Goal: Navigation & Orientation: Find specific page/section

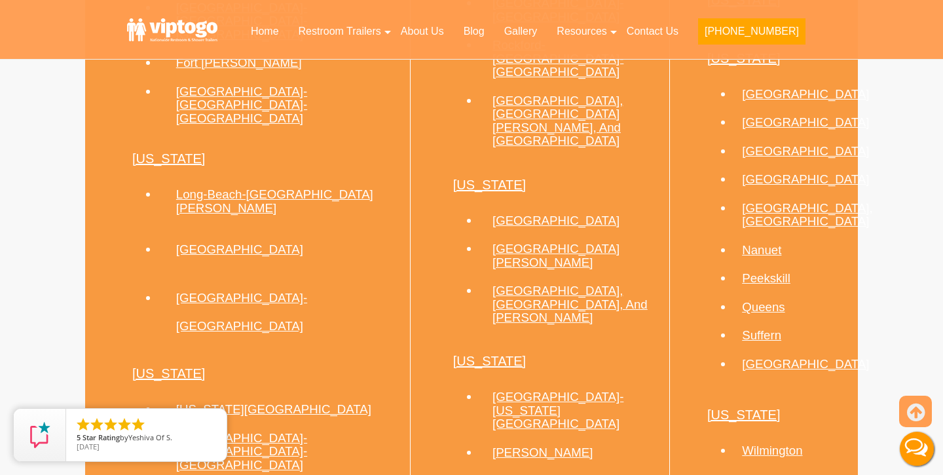
scroll to position [1238, 0]
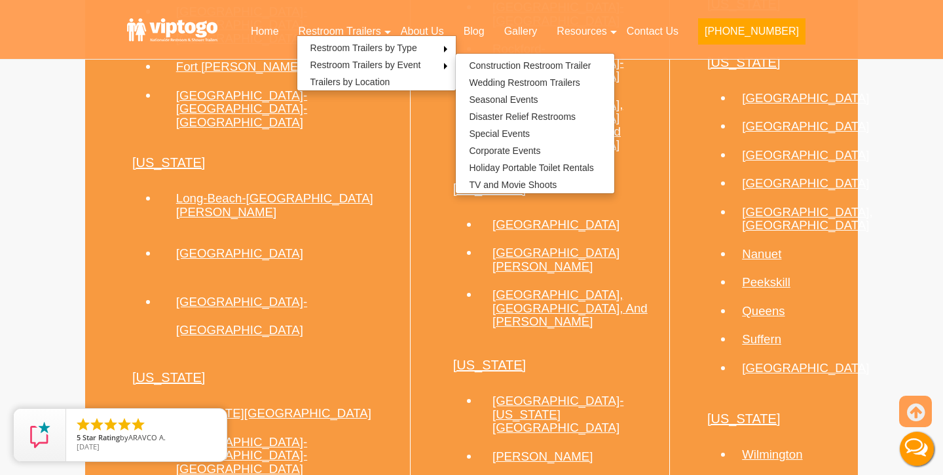
click at [205, 295] on link "San Francisco-Oakland" at bounding box center [241, 316] width 131 height 42
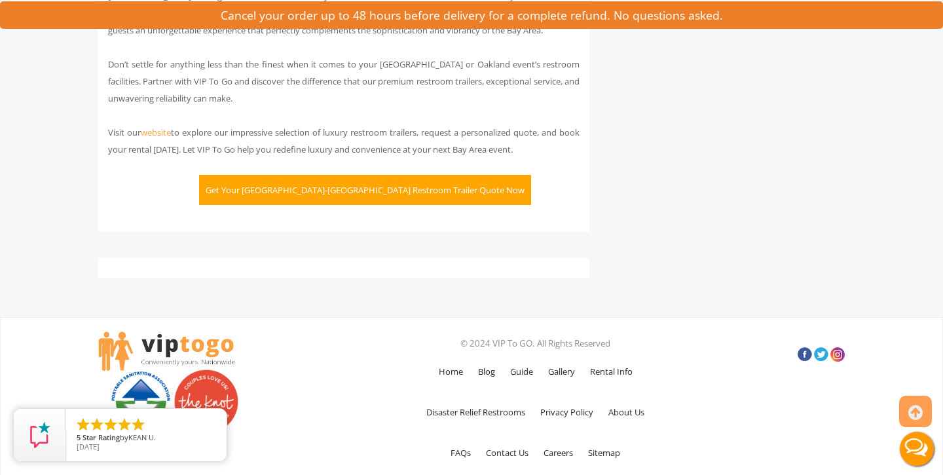
scroll to position [3738, 0]
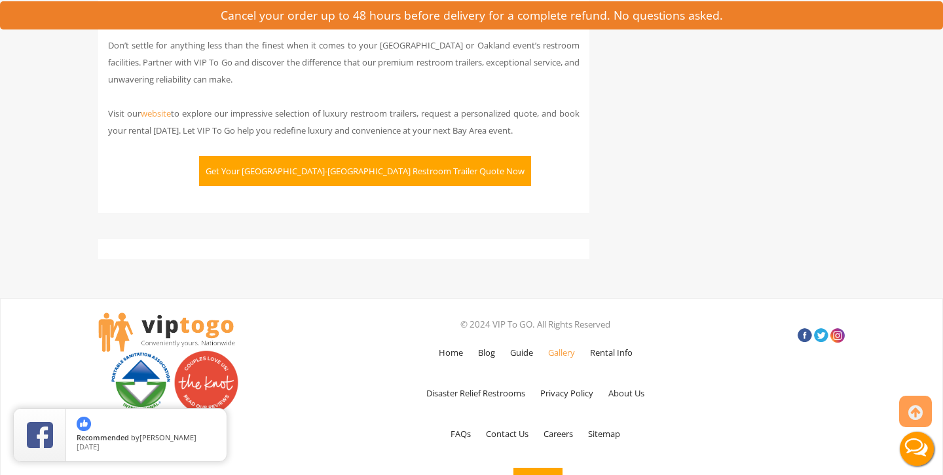
click at [563, 333] on link "Gallery" at bounding box center [562, 352] width 40 height 38
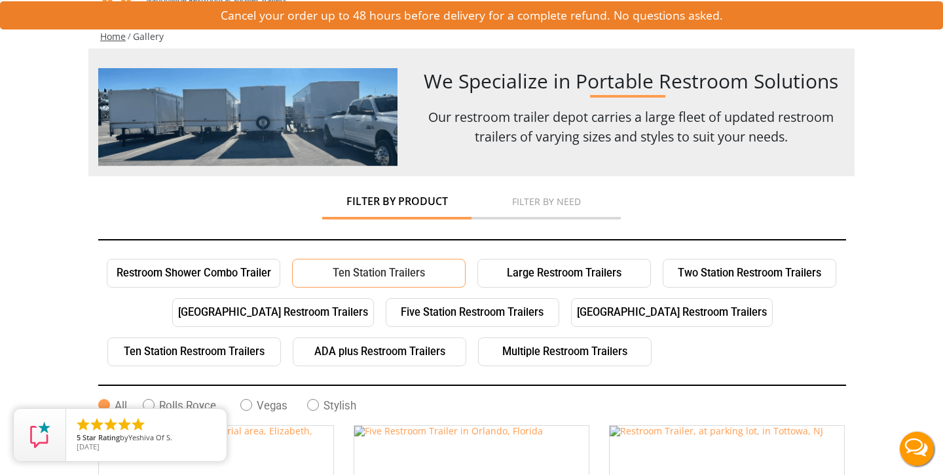
click at [399, 278] on link "Ten Station Trailers" at bounding box center [379, 273] width 174 height 29
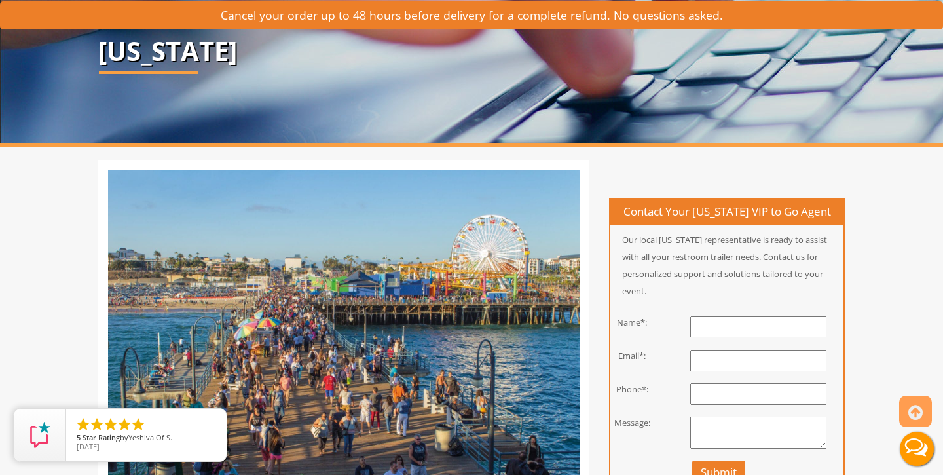
scroll to position [121, 0]
